Goal: Task Accomplishment & Management: Complete application form

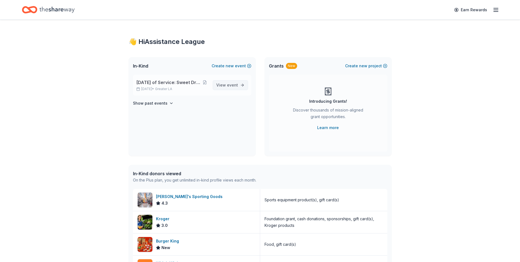
click at [225, 83] on span "View event" at bounding box center [227, 85] width 22 height 7
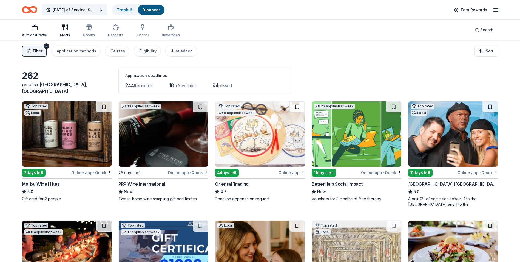
click at [67, 29] on icon "button" at bounding box center [65, 27] width 7 height 7
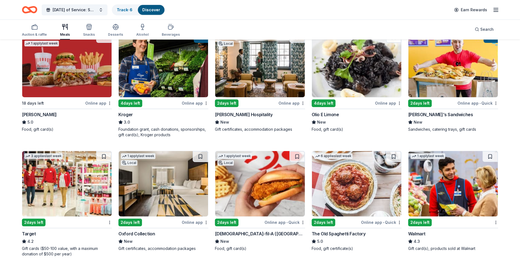
scroll to position [192, 0]
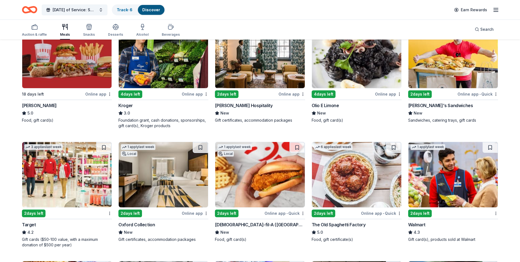
click at [168, 55] on img at bounding box center [163, 55] width 89 height 65
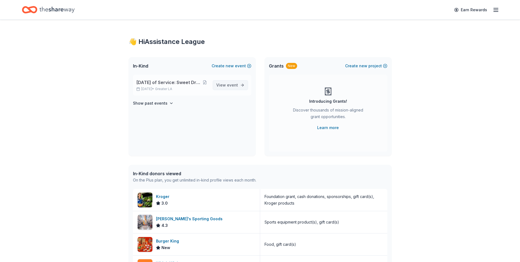
click at [234, 82] on span "View event" at bounding box center [227, 85] width 22 height 7
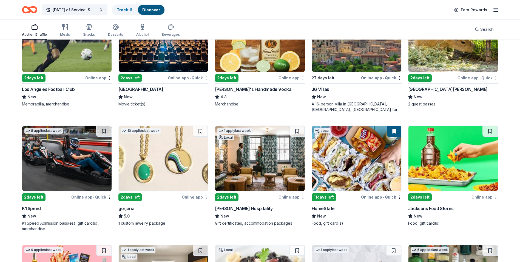
scroll to position [1067, 0]
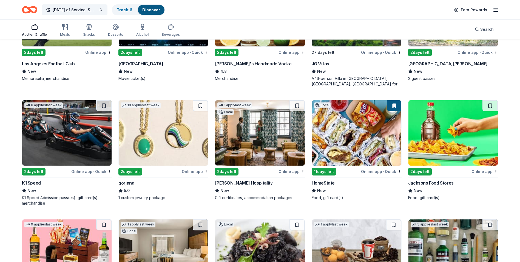
click at [50, 115] on img at bounding box center [66, 132] width 89 height 65
click at [107, 101] on button at bounding box center [103, 105] width 15 height 11
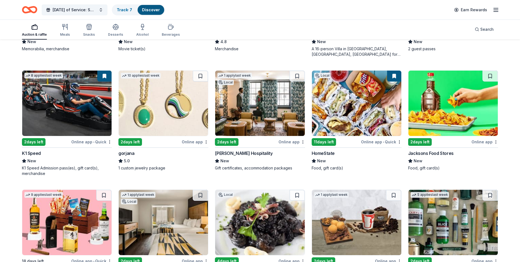
scroll to position [1094, 0]
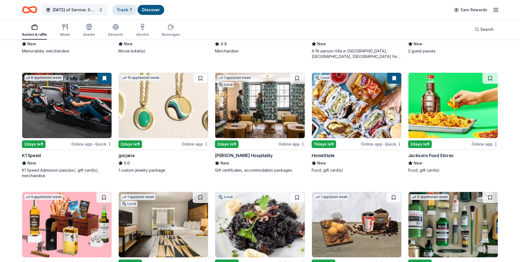
click at [131, 10] on link "Track · 7" at bounding box center [124, 9] width 15 height 5
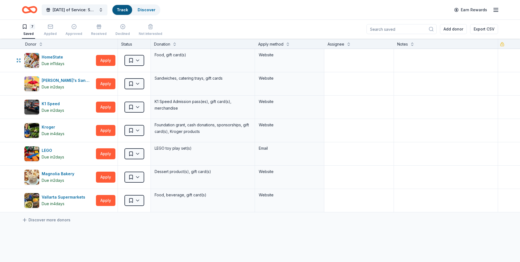
scroll to position [0, 0]
click at [142, 109] on html "Family Day of Service: Sweet Dreams and Cozy Nights Track · 7 Discover Earn Rew…" at bounding box center [260, 131] width 520 height 262
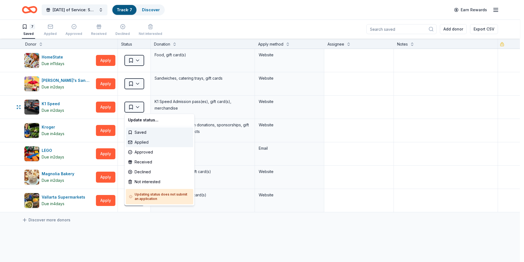
click at [149, 145] on div "Applied" at bounding box center [159, 142] width 67 height 10
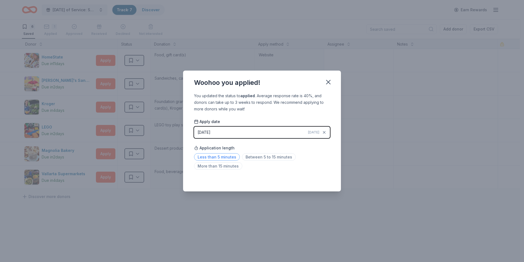
click at [222, 158] on span "Less than 5 minutes" at bounding box center [217, 156] width 46 height 7
click at [328, 81] on icon "button" at bounding box center [329, 82] width 4 height 4
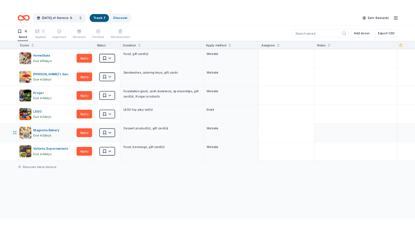
scroll to position [0, 0]
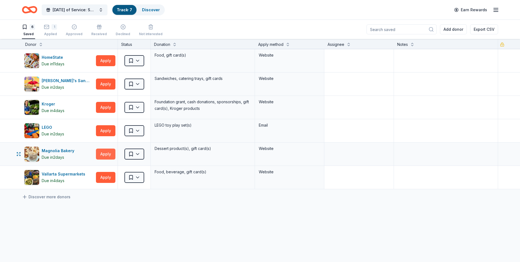
click at [109, 156] on button "Apply" at bounding box center [105, 153] width 19 height 11
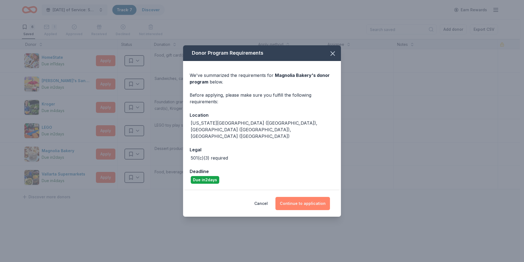
click at [300, 197] on button "Continue to application" at bounding box center [303, 203] width 55 height 13
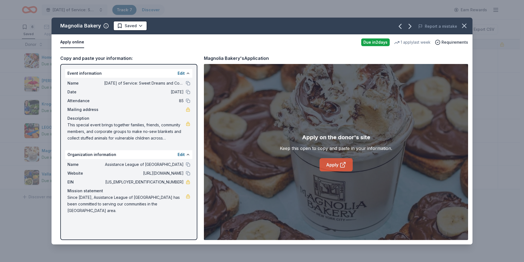
click at [330, 163] on link "Apply" at bounding box center [336, 164] width 33 height 13
click at [462, 28] on icon "button" at bounding box center [465, 26] width 8 height 8
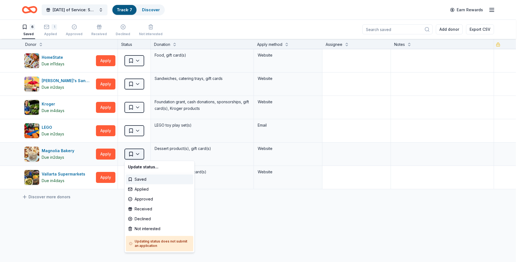
click at [139, 153] on html "Family Day of Service: Sweet Dreams and Cozy Nights Track · 7 Discover Earn Rew…" at bounding box center [260, 131] width 520 height 262
click at [146, 188] on div "Applied" at bounding box center [159, 189] width 67 height 10
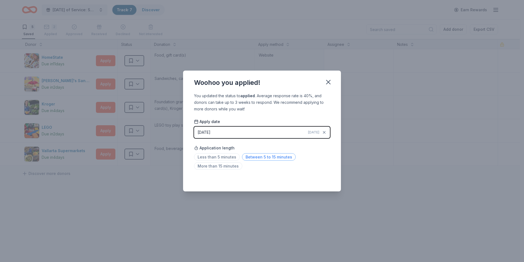
click at [271, 159] on span "Between 5 to 15 minutes" at bounding box center [269, 156] width 54 height 7
click at [330, 83] on icon "button" at bounding box center [329, 82] width 4 height 4
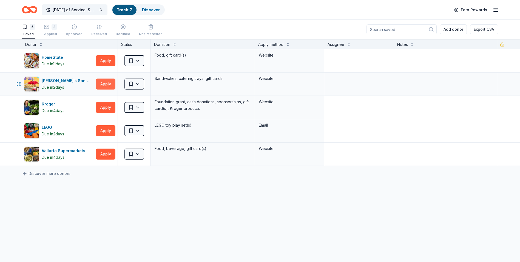
click at [108, 86] on button "Apply" at bounding box center [105, 83] width 19 height 11
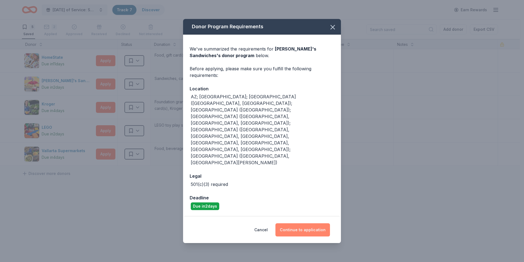
click at [294, 223] on button "Continue to application" at bounding box center [303, 229] width 55 height 13
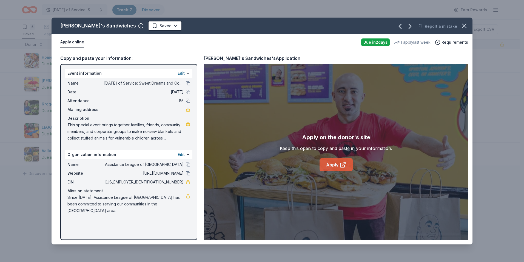
click at [335, 170] on link "Apply" at bounding box center [336, 164] width 33 height 13
click at [329, 169] on link "Apply" at bounding box center [336, 164] width 33 height 13
click at [464, 23] on icon "button" at bounding box center [465, 26] width 8 height 8
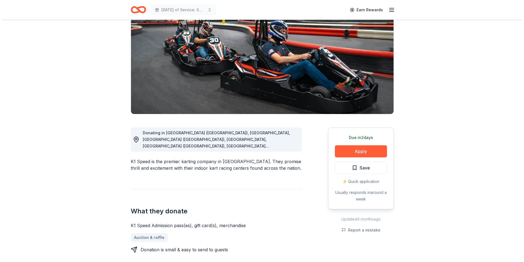
scroll to position [55, 0]
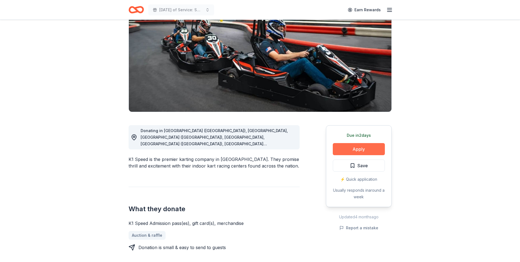
click at [372, 151] on button "Apply" at bounding box center [359, 149] width 52 height 12
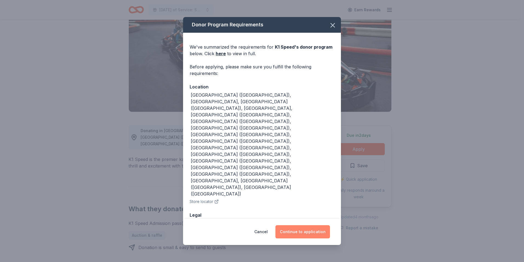
click at [312, 225] on button "Continue to application" at bounding box center [303, 231] width 55 height 13
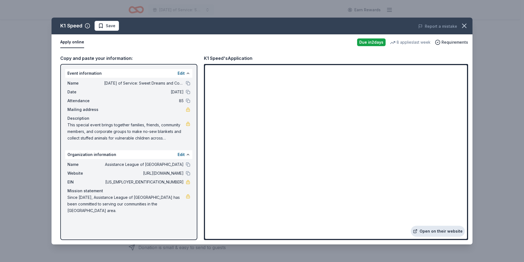
click at [434, 231] on link "Open on their website" at bounding box center [438, 230] width 54 height 11
